Goal: Task Accomplishment & Management: Complete application form

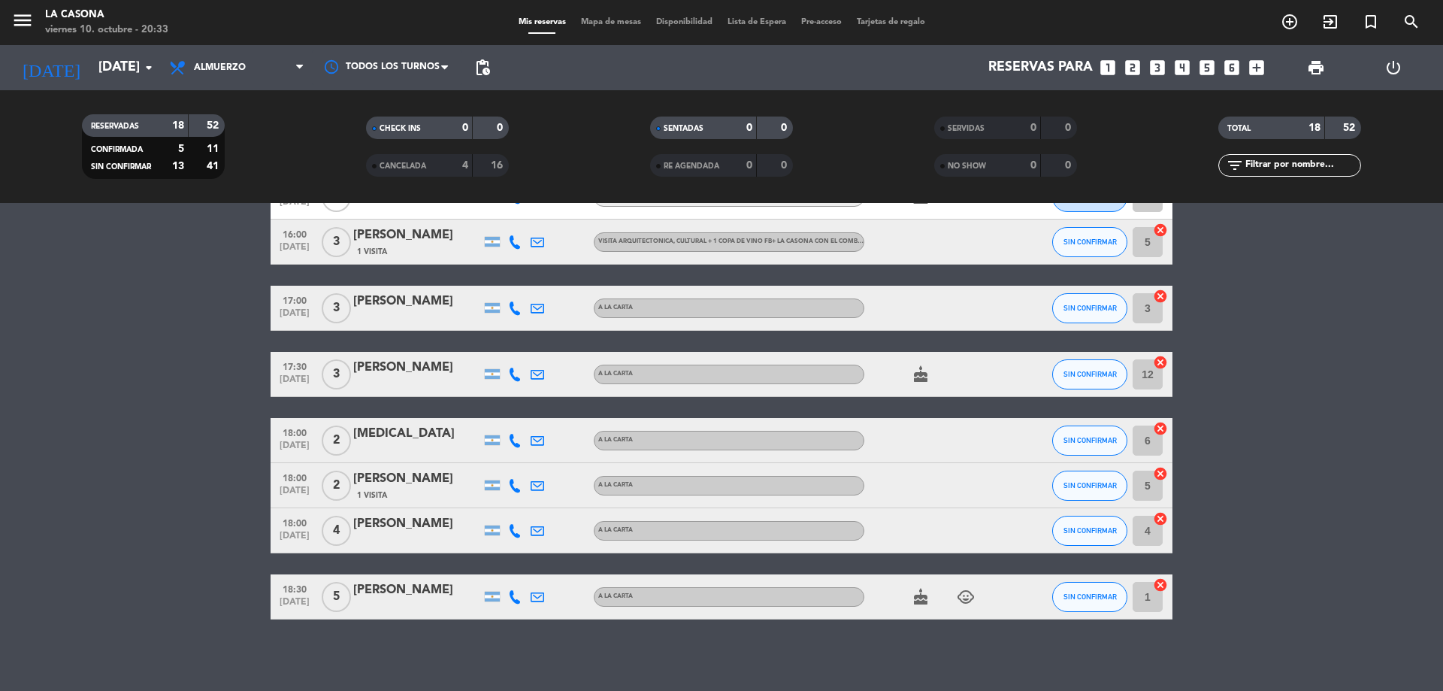
scroll to position [616, 0]
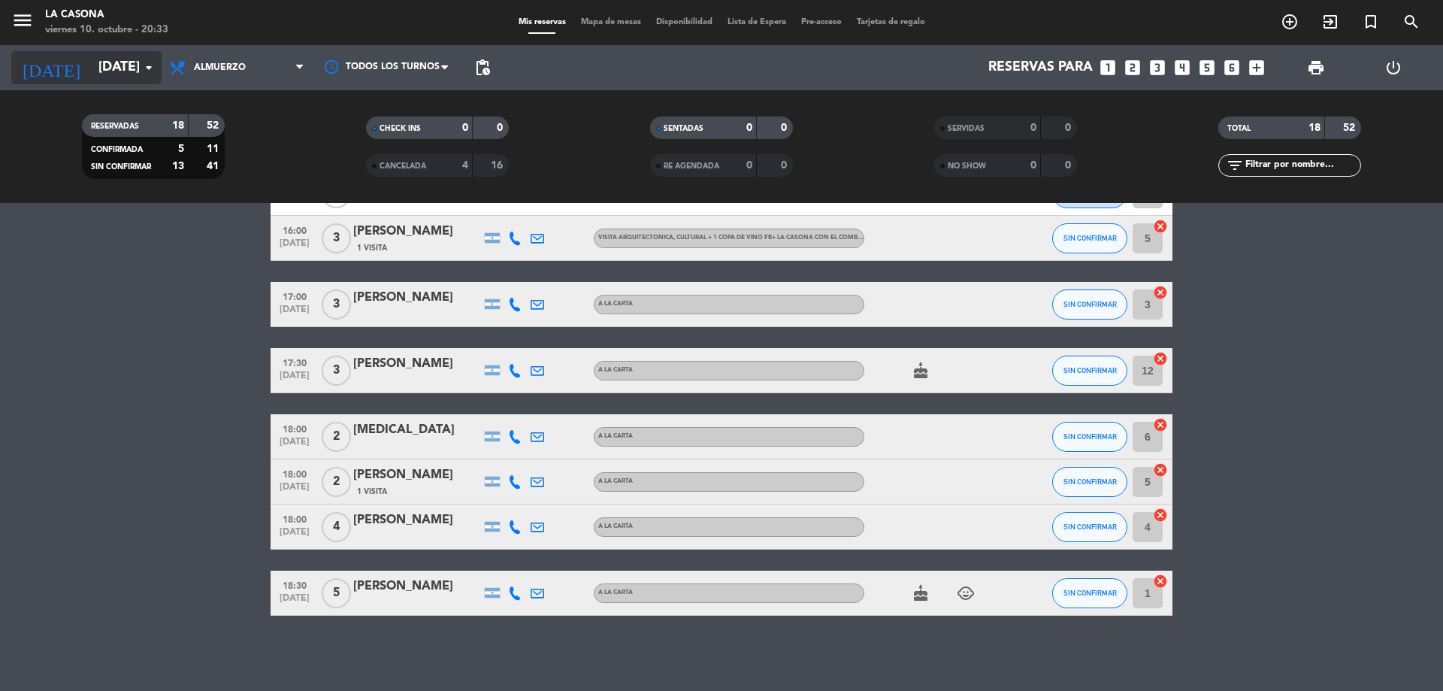
click at [102, 59] on input "[DATE]" at bounding box center [178, 68] width 174 height 30
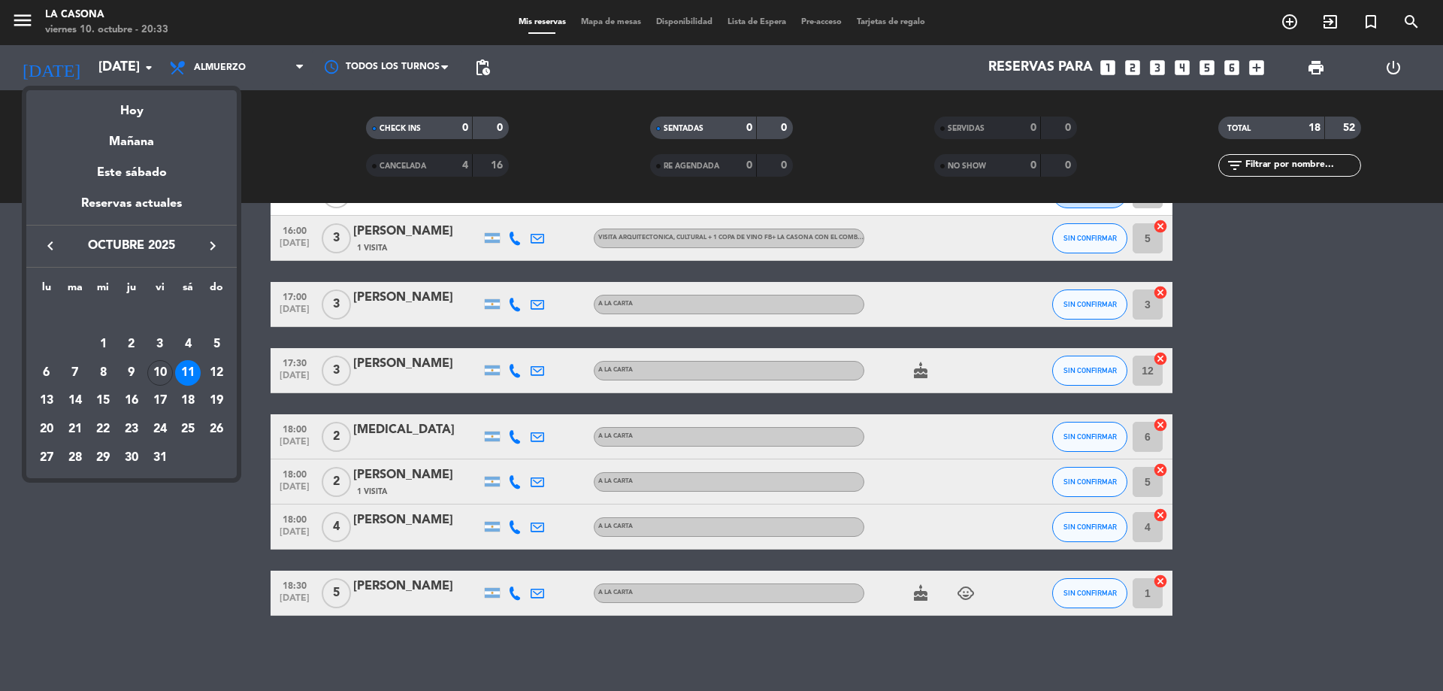
click at [189, 377] on div "11" at bounding box center [188, 373] width 26 height 26
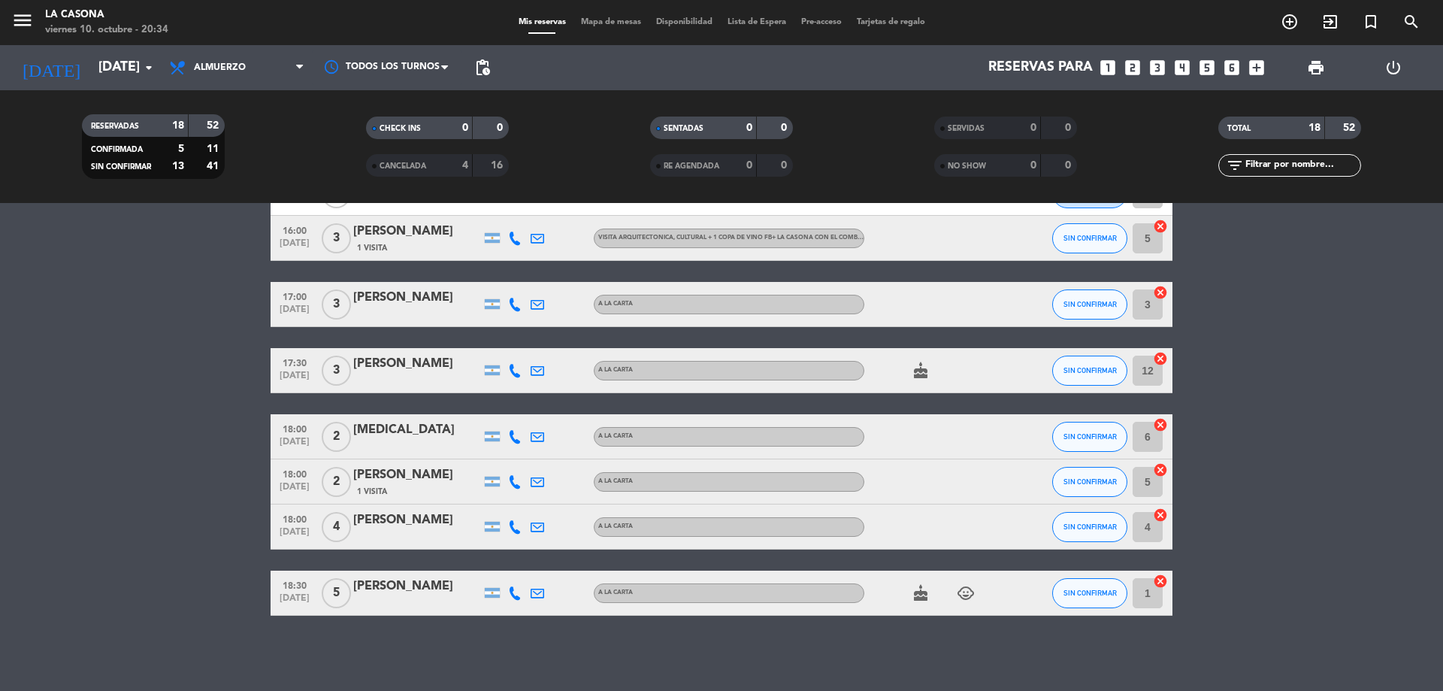
click at [828, 239] on span "Visita arquitectonica, cultural + 1 copa de vino FB+ La Casona con el Combo Pink" at bounding box center [738, 238] width 281 height 6
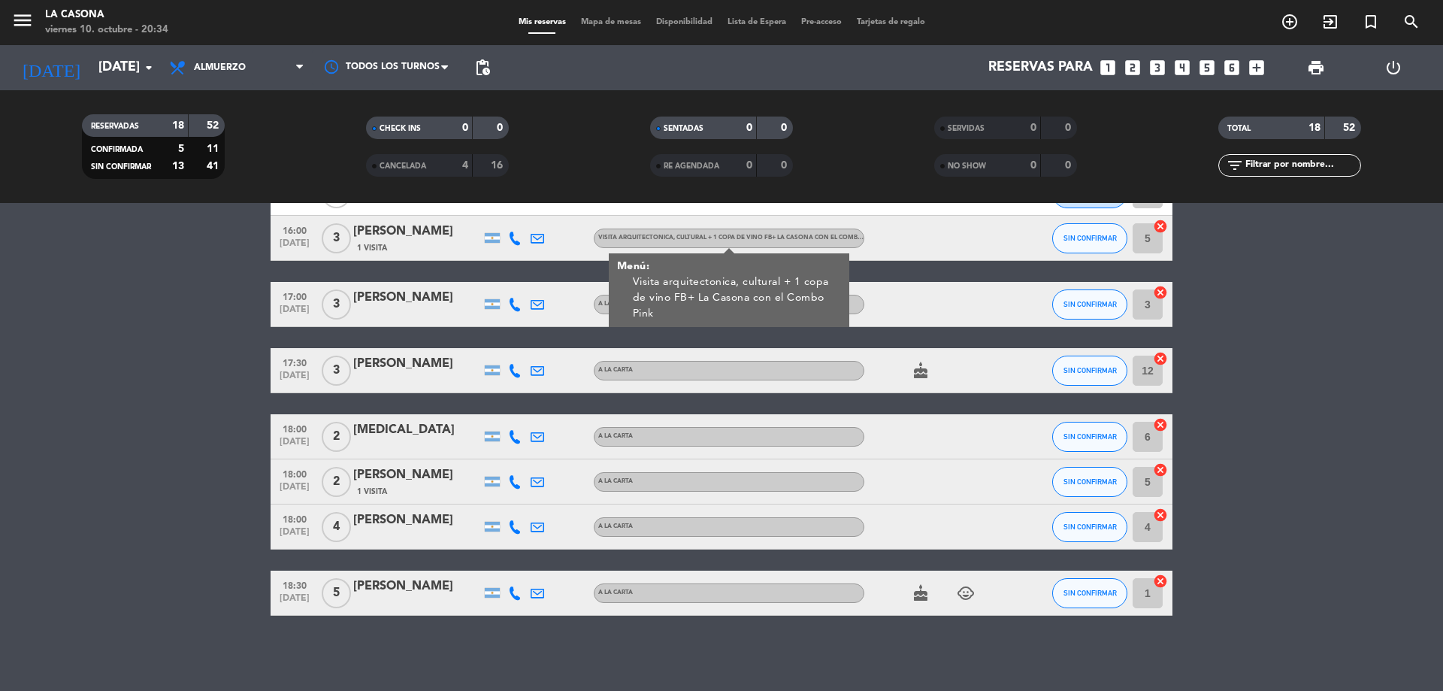
click at [1243, 299] on bookings-row "12:30 [DATE] 6 [PERSON_NAME] A LA CARTA SIN CONFIRMAR 1 cancel 13:00 [DATE] 2 […" at bounding box center [721, 135] width 1443 height 959
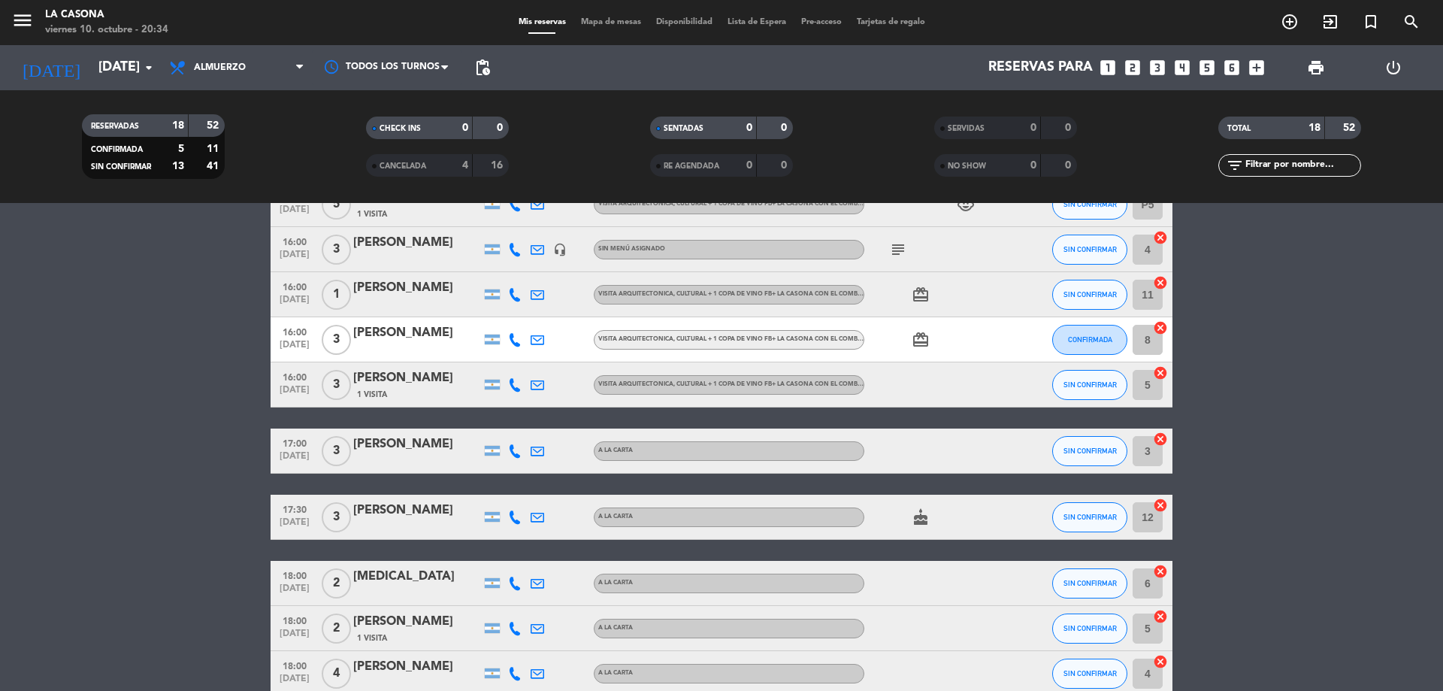
scroll to position [465, 0]
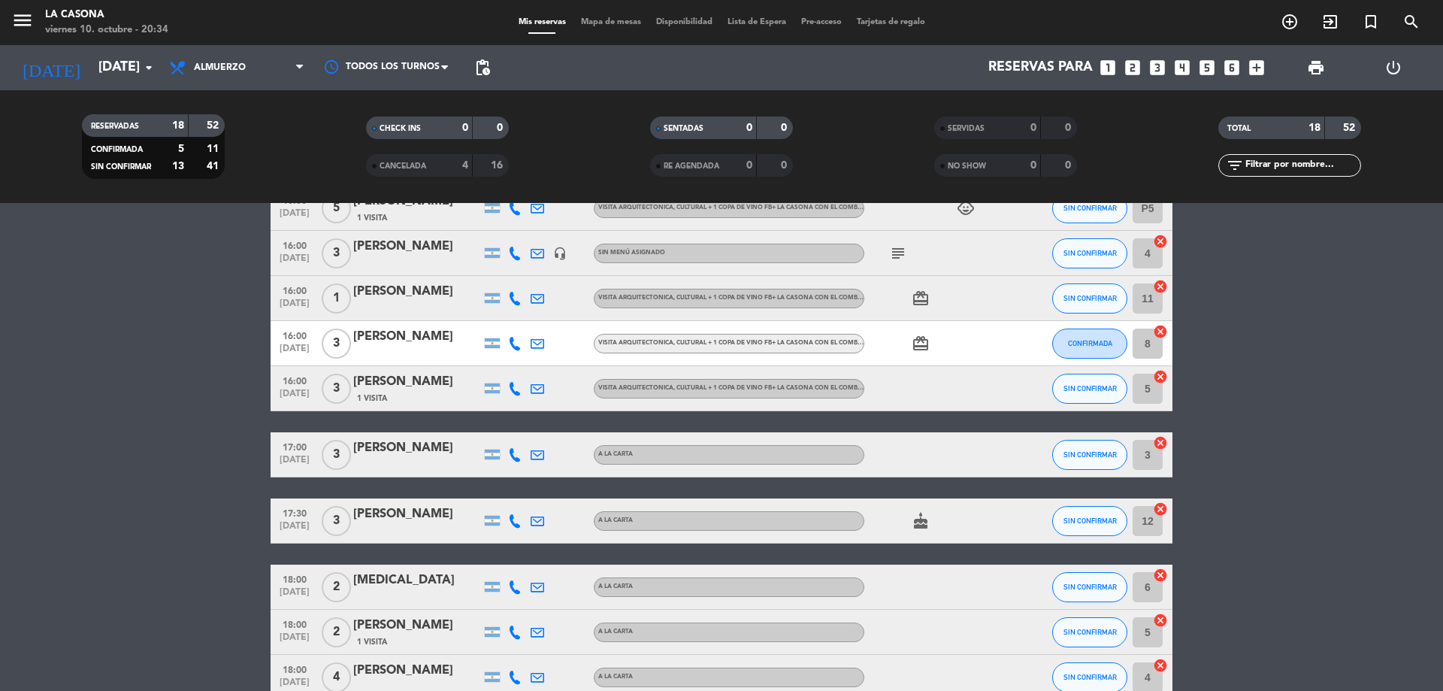
click at [822, 299] on span "Visita arquitectonica, cultural + 1 copa de vino FB+ La Casona con el Combo Pink" at bounding box center [738, 298] width 281 height 6
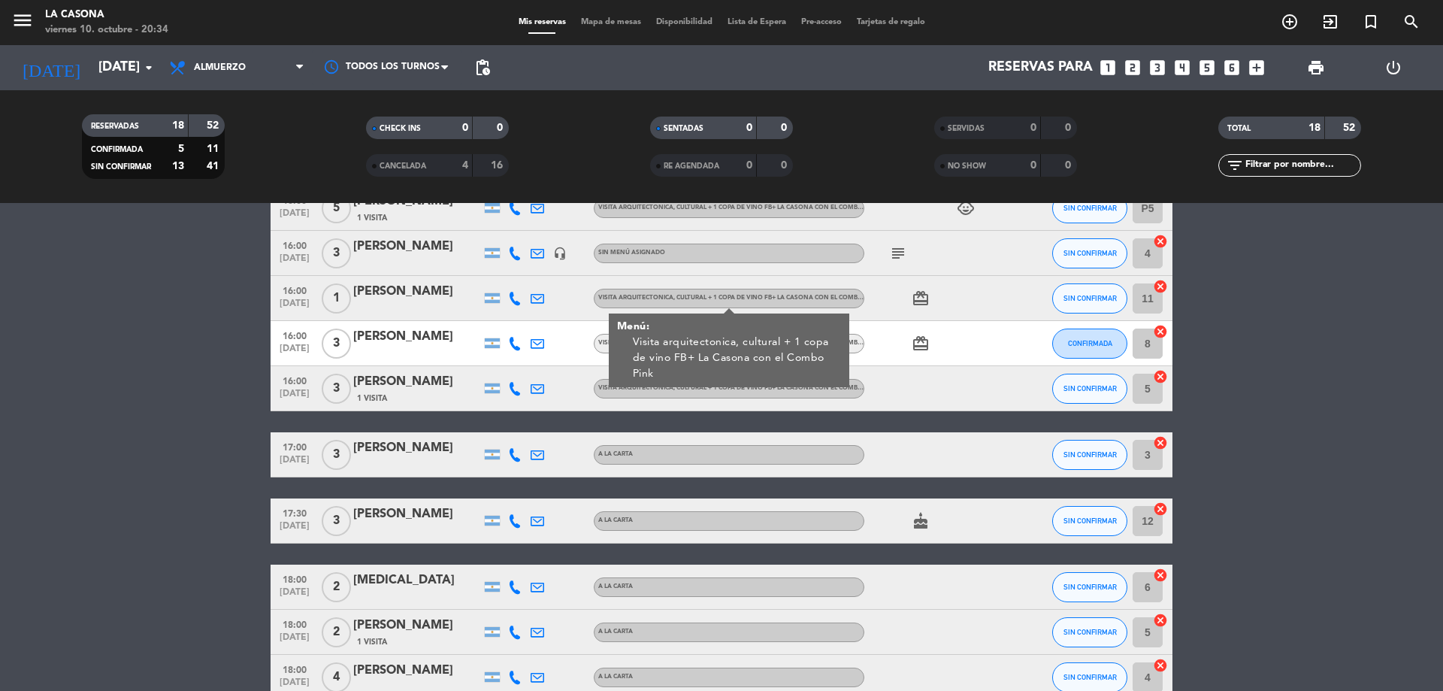
click at [1194, 337] on bookings-row "12:30 [DATE] 6 [PERSON_NAME] A LA CARTA SIN CONFIRMAR 1 cancel 13:00 [DATE] 2 […" at bounding box center [721, 286] width 1443 height 959
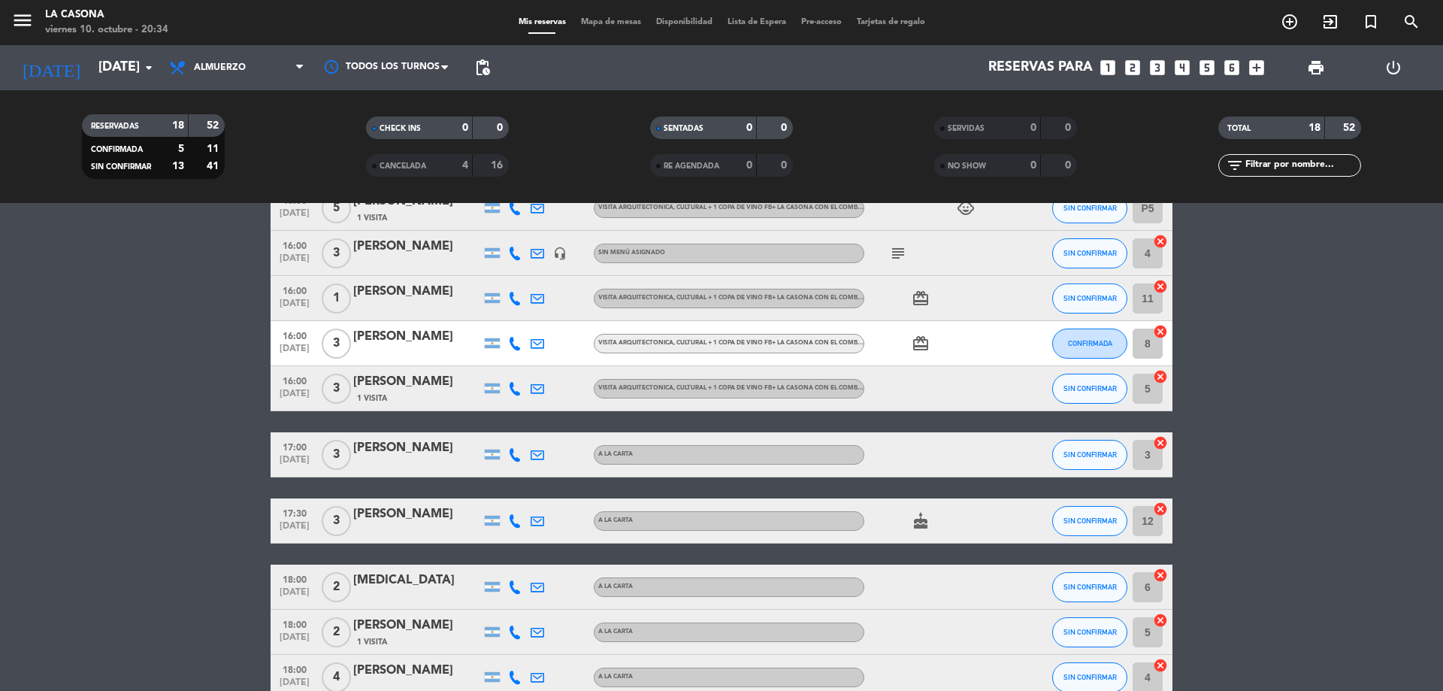
click at [816, 344] on span "Visita arquitectonica, cultural + 1 copa de vino FB+ La Casona con el Combo Pink" at bounding box center [738, 343] width 281 height 6
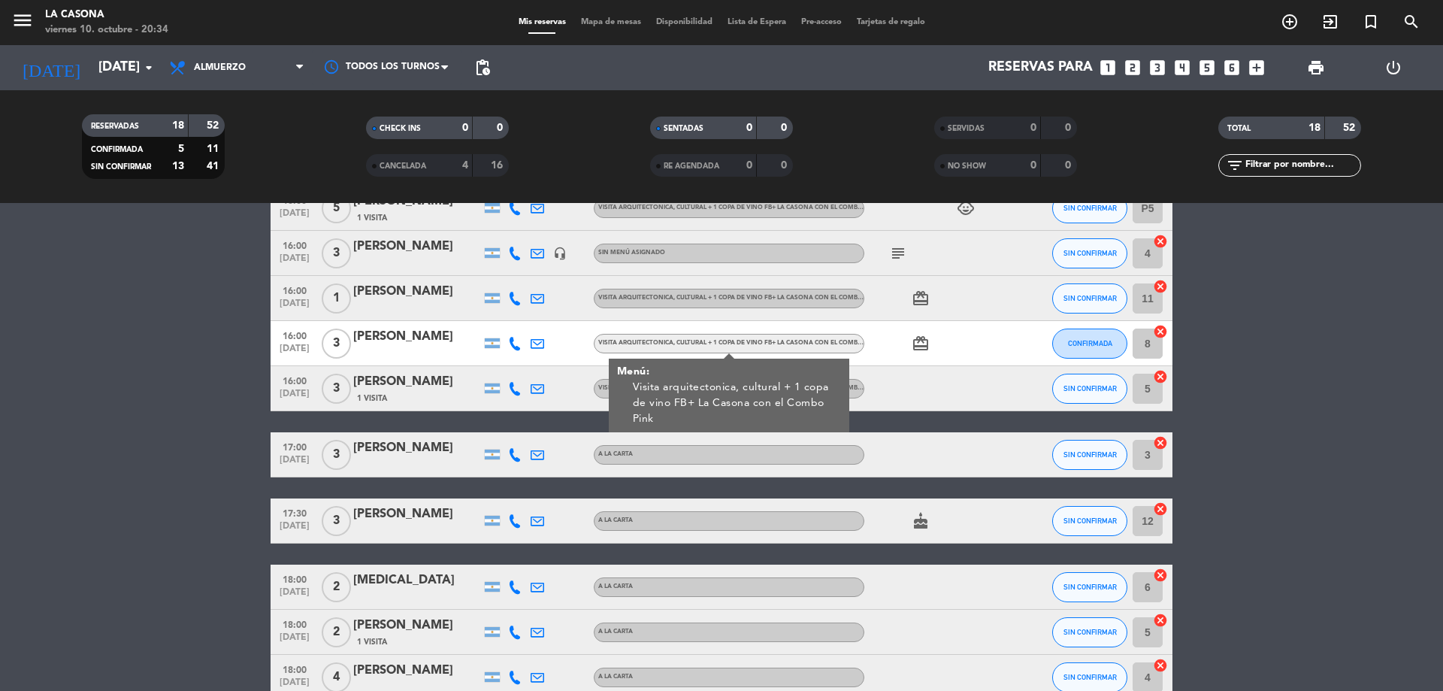
click at [1209, 352] on bookings-row "12:30 [DATE] 6 [PERSON_NAME] A LA CARTA SIN CONFIRMAR 1 cancel 13:00 [DATE] 2 […" at bounding box center [721, 286] width 1443 height 959
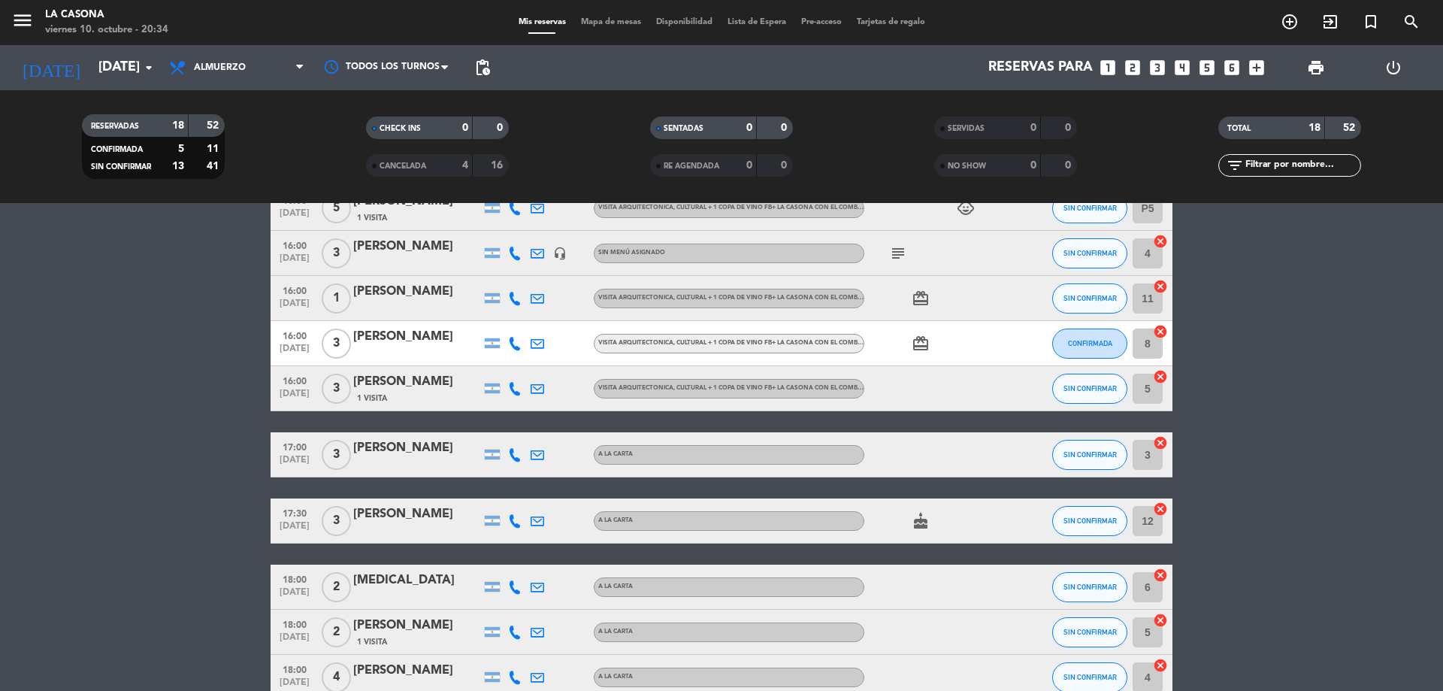
click at [804, 391] on span "Visita arquitectonica, cultural + 1 copa de vino FB+ La Casona con el Combo Pink" at bounding box center [738, 388] width 281 height 6
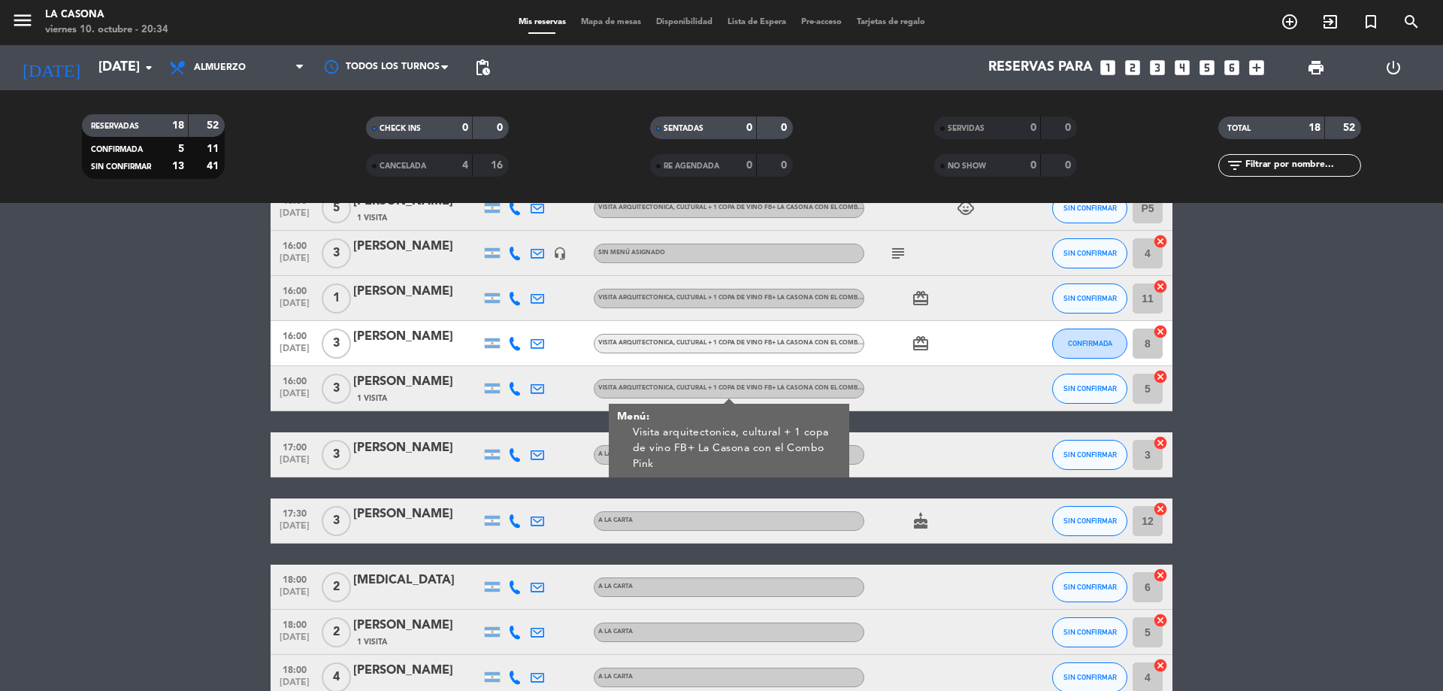
click at [1211, 320] on bookings-row "12:30 [DATE] 6 [PERSON_NAME] A LA CARTA SIN CONFIRMAR 1 cancel 13:00 [DATE] 2 […" at bounding box center [721, 286] width 1443 height 959
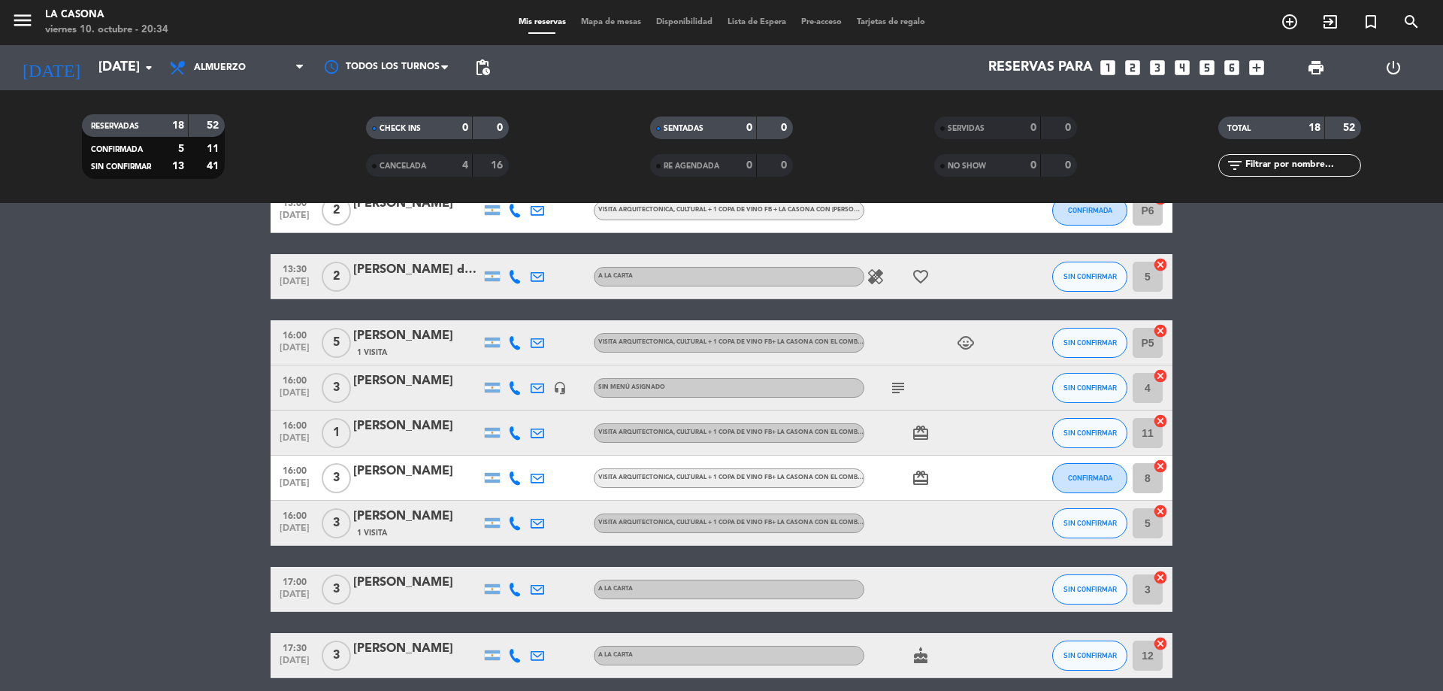
scroll to position [315, 0]
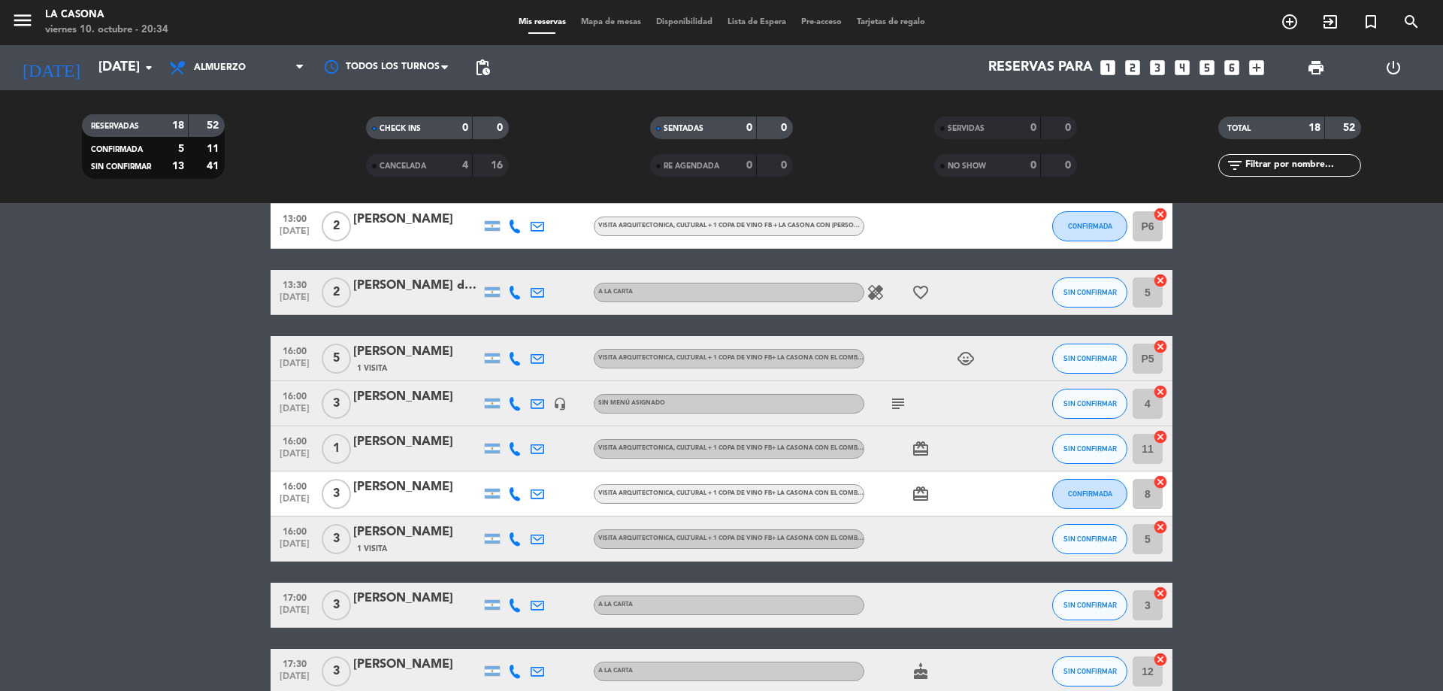
click at [719, 353] on div "Visita arquitectonica, cultural + 1 copa de vino FB+ La Casona con el Combo Pink" at bounding box center [730, 358] width 265 height 10
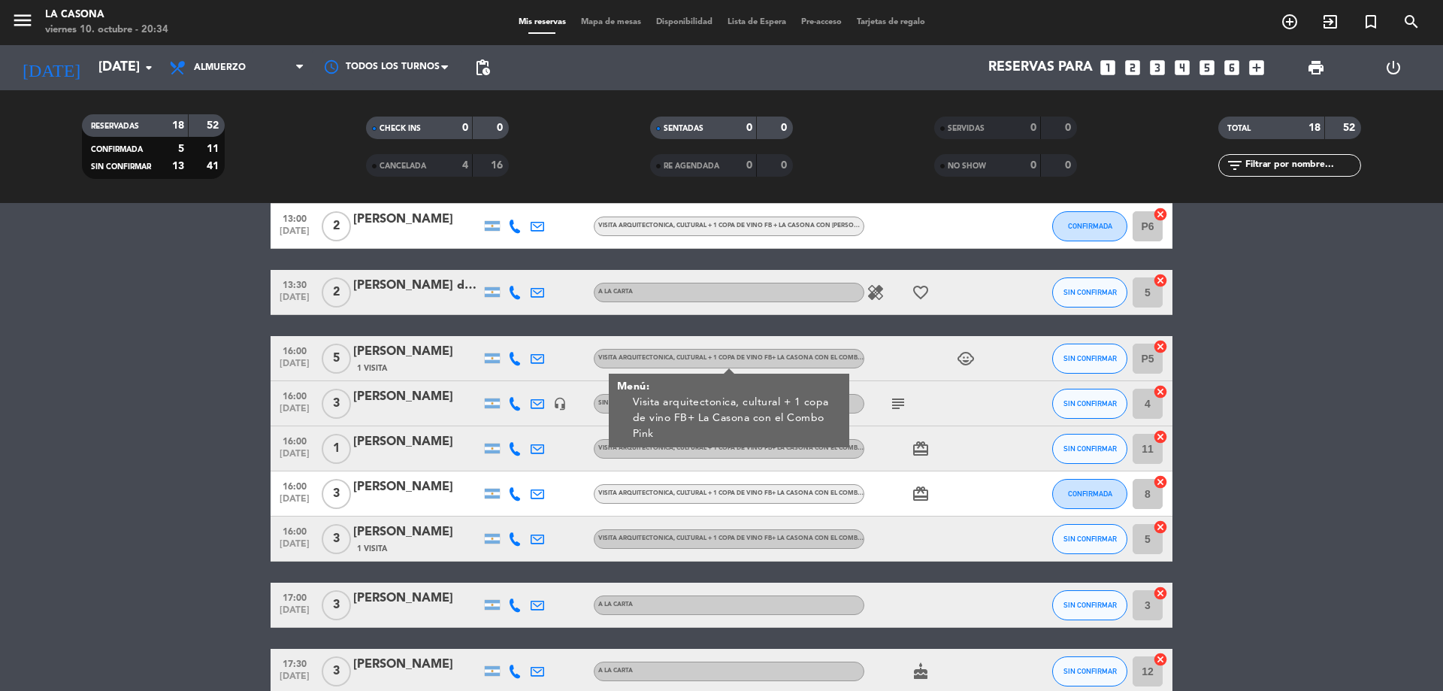
click at [1215, 319] on bookings-row "12:30 [DATE] 6 [PERSON_NAME] A LA CARTA SIN CONFIRMAR 1 cancel 13:00 [DATE] 2 […" at bounding box center [721, 436] width 1443 height 959
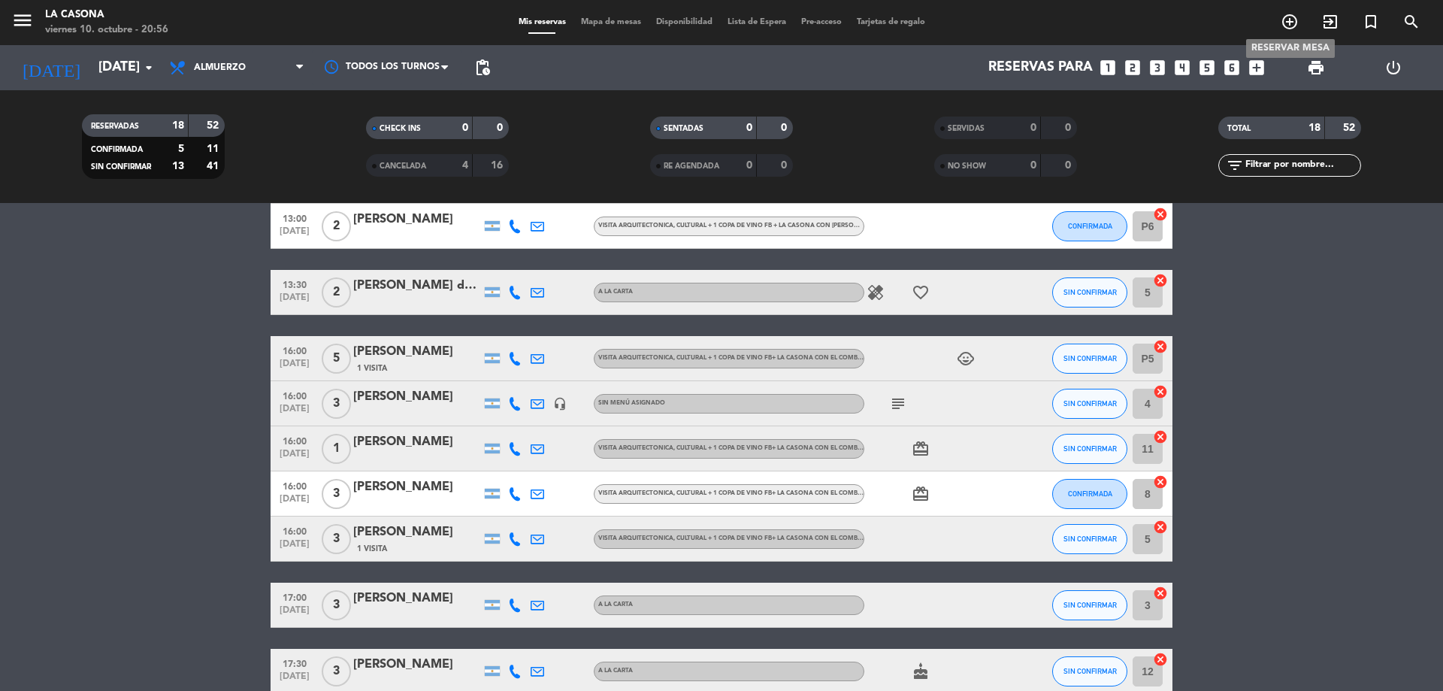
click at [1294, 25] on icon "add_circle_outline" at bounding box center [1290, 22] width 18 height 18
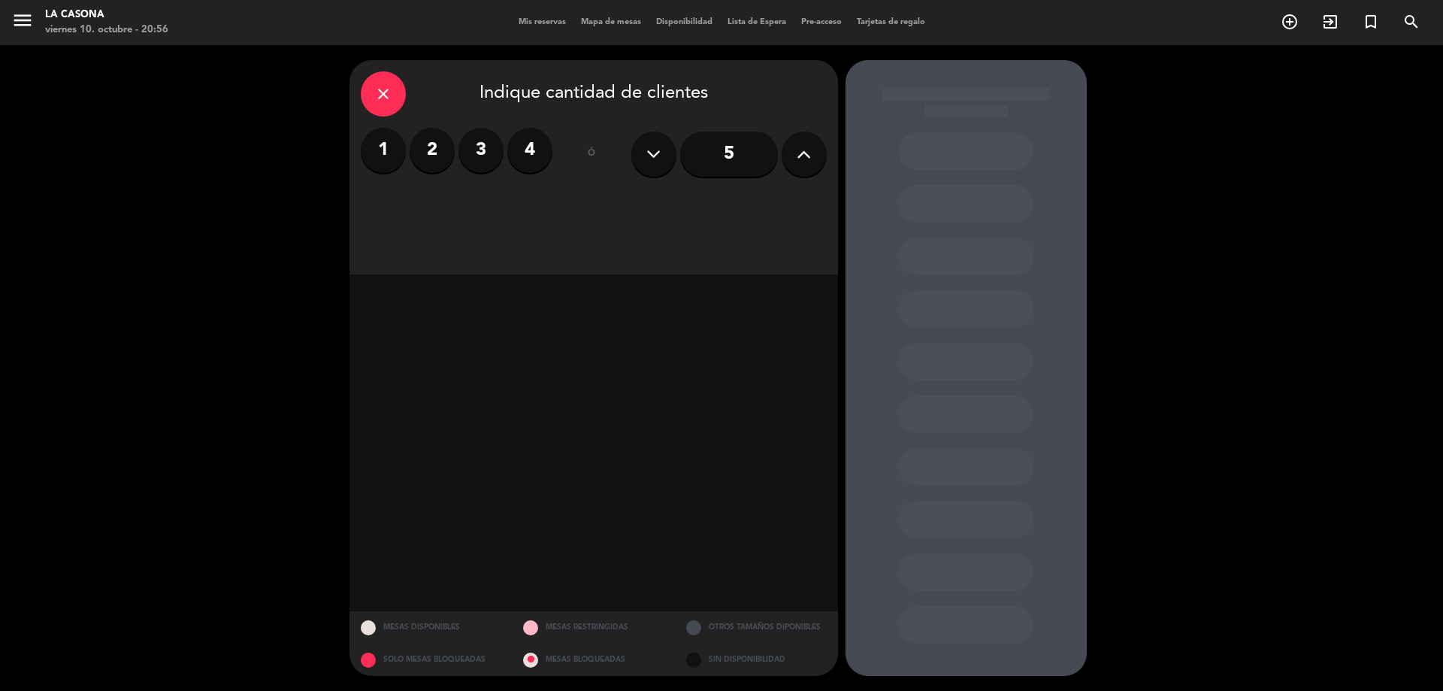
click at [655, 160] on icon at bounding box center [653, 154] width 14 height 23
click at [801, 162] on icon at bounding box center [804, 154] width 14 height 23
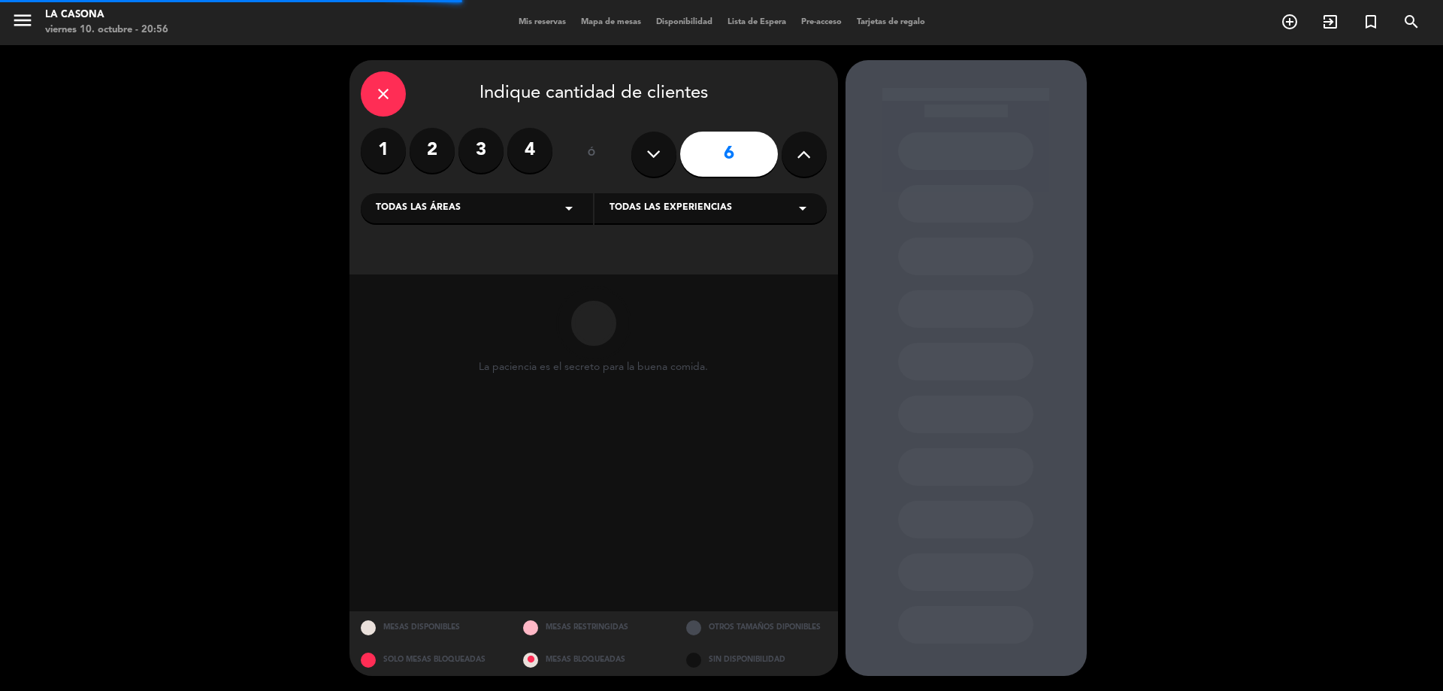
click at [664, 164] on button at bounding box center [653, 154] width 45 height 45
type input "5"
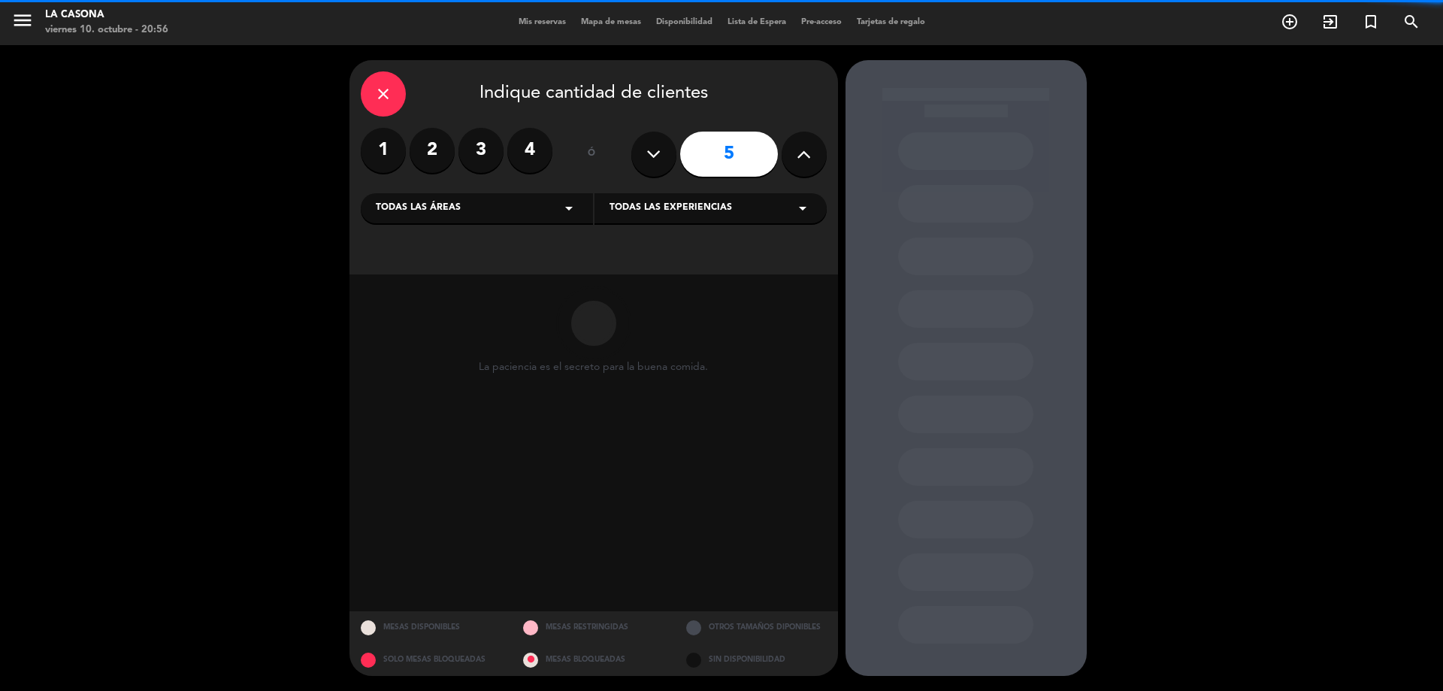
click at [664, 164] on button at bounding box center [653, 154] width 45 height 45
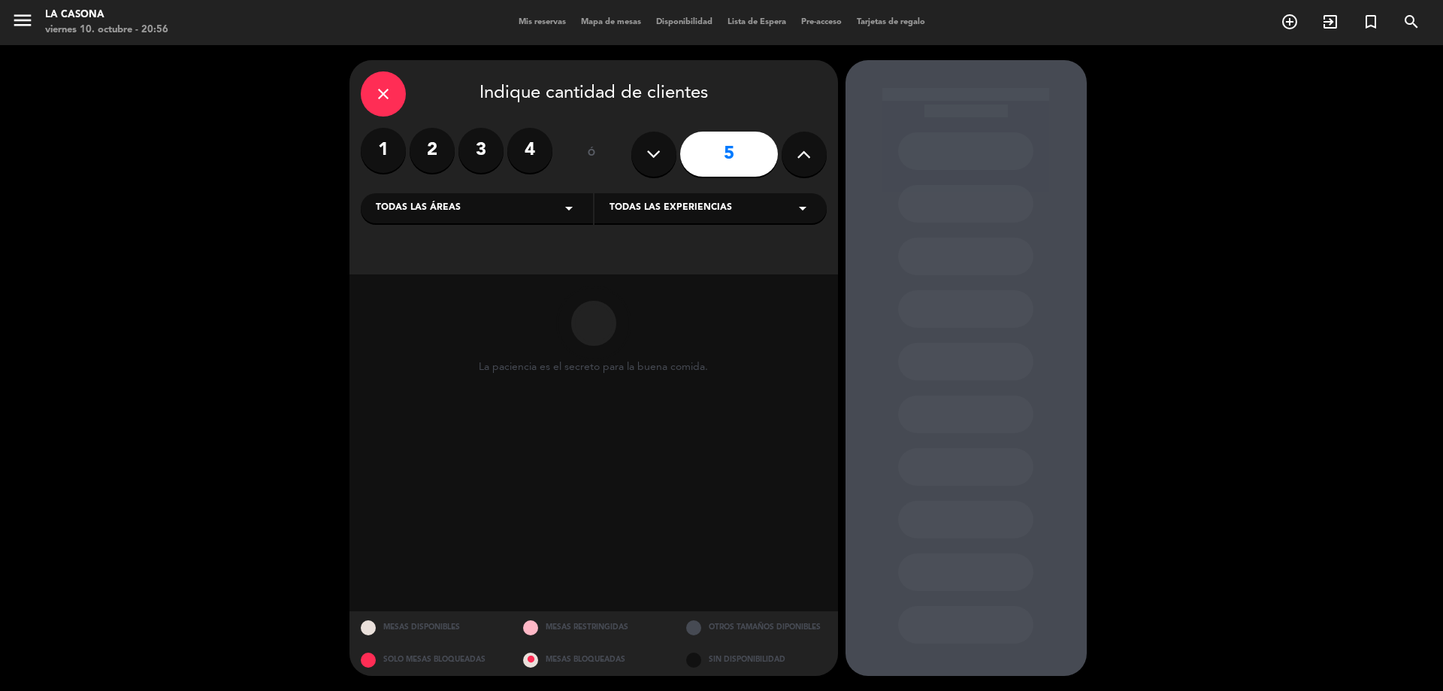
click at [664, 164] on button at bounding box center [653, 154] width 45 height 45
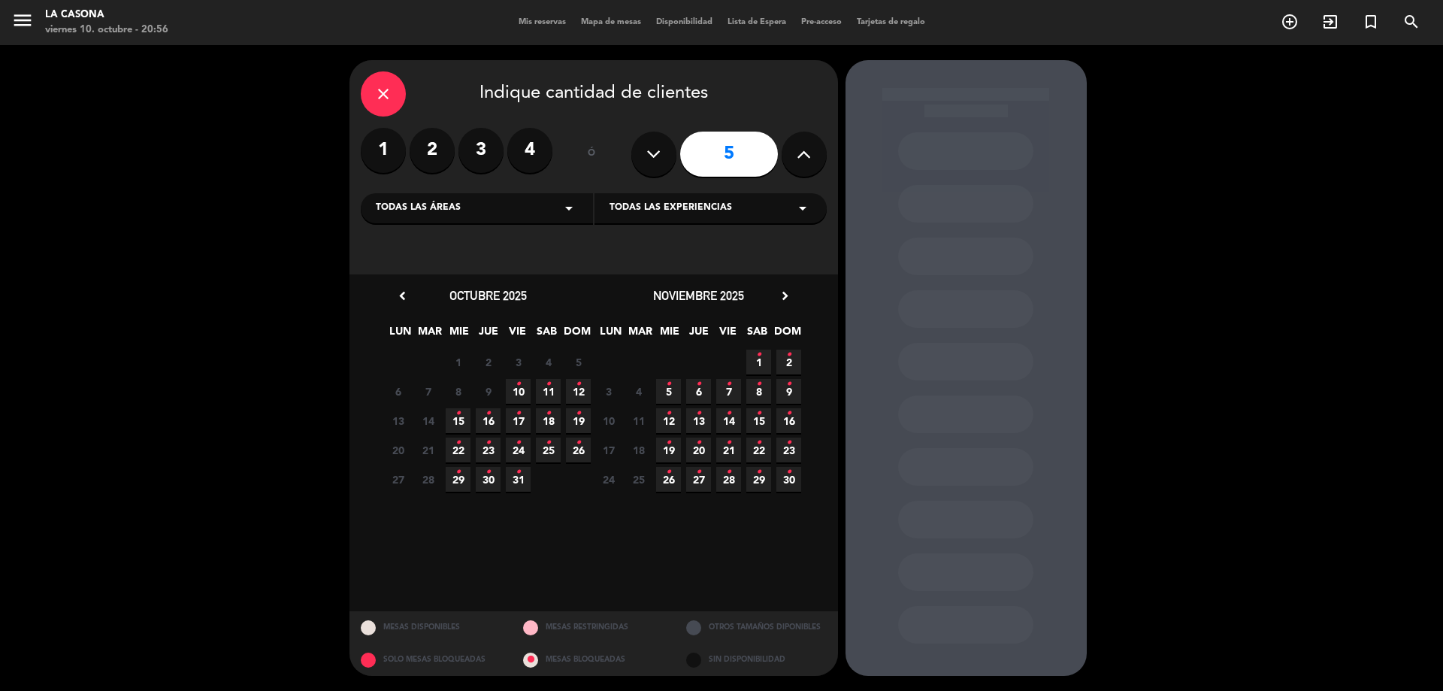
click at [664, 164] on button at bounding box center [653, 154] width 45 height 45
click at [764, 163] on input "5" at bounding box center [729, 154] width 98 height 45
click at [735, 153] on input "5" at bounding box center [729, 154] width 98 height 45
click at [377, 151] on label "1" at bounding box center [383, 150] width 45 height 45
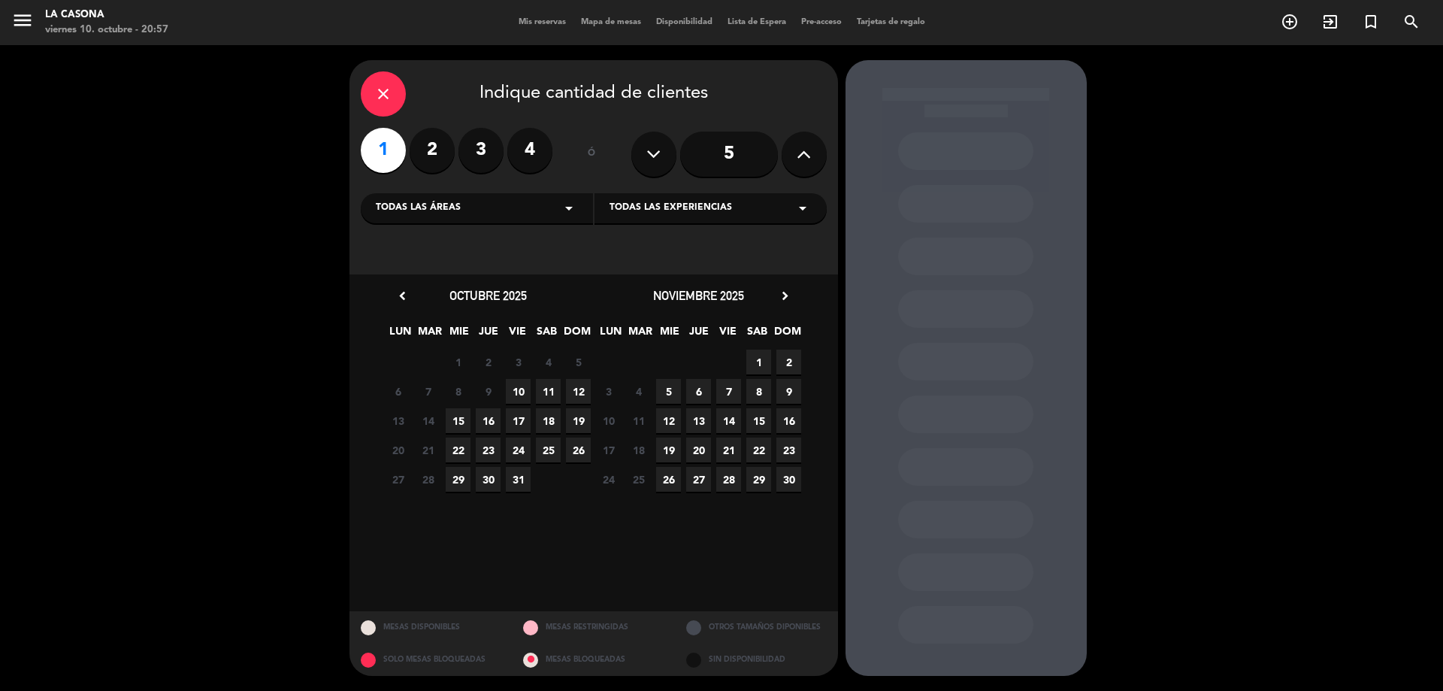
click at [549, 394] on span "11" at bounding box center [548, 391] width 25 height 25
